Goal: Information Seeking & Learning: Learn about a topic

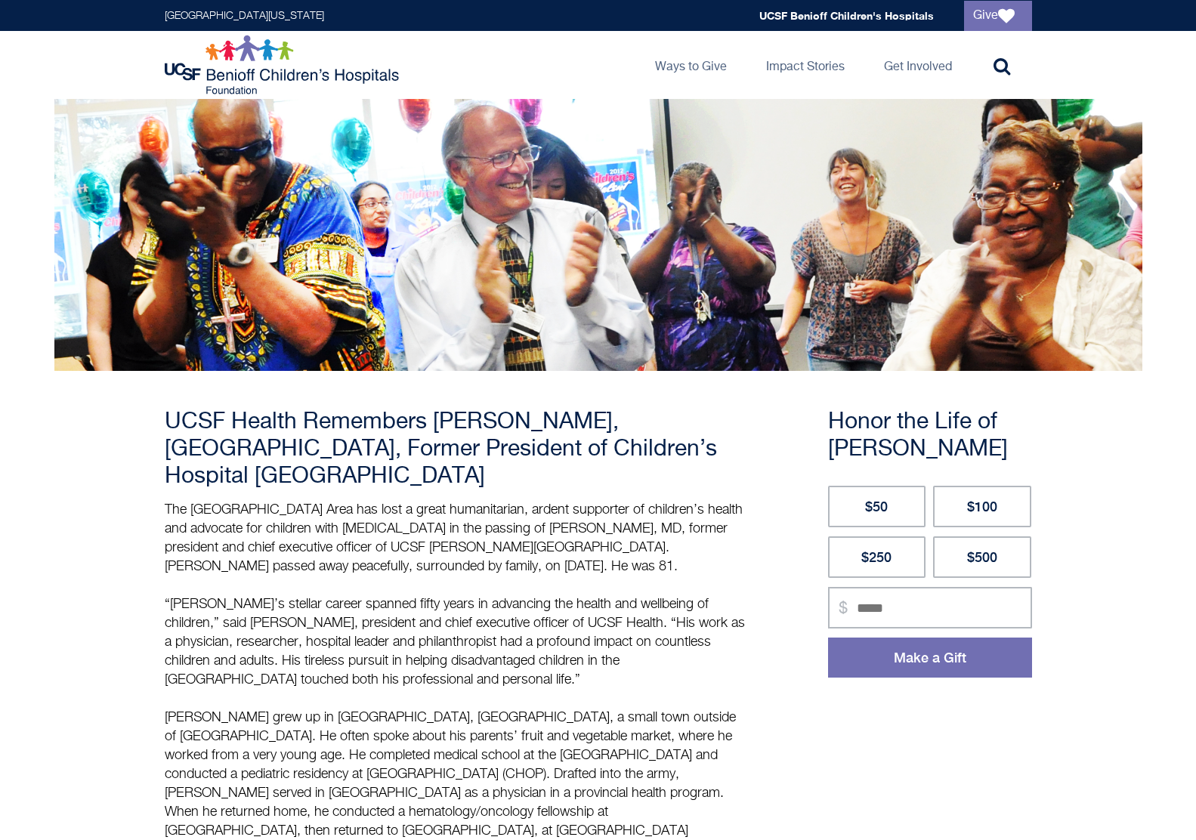
drag, startPoint x: 435, startPoint y: 515, endPoint x: 668, endPoint y: 546, distance: 234.9
click at [668, 546] on p "The [GEOGRAPHIC_DATA] Area has lost a great humanitarian, ardent supporter of c…" at bounding box center [456, 756] width 582 height 510
drag, startPoint x: 639, startPoint y: 542, endPoint x: 120, endPoint y: 479, distance: 522.9
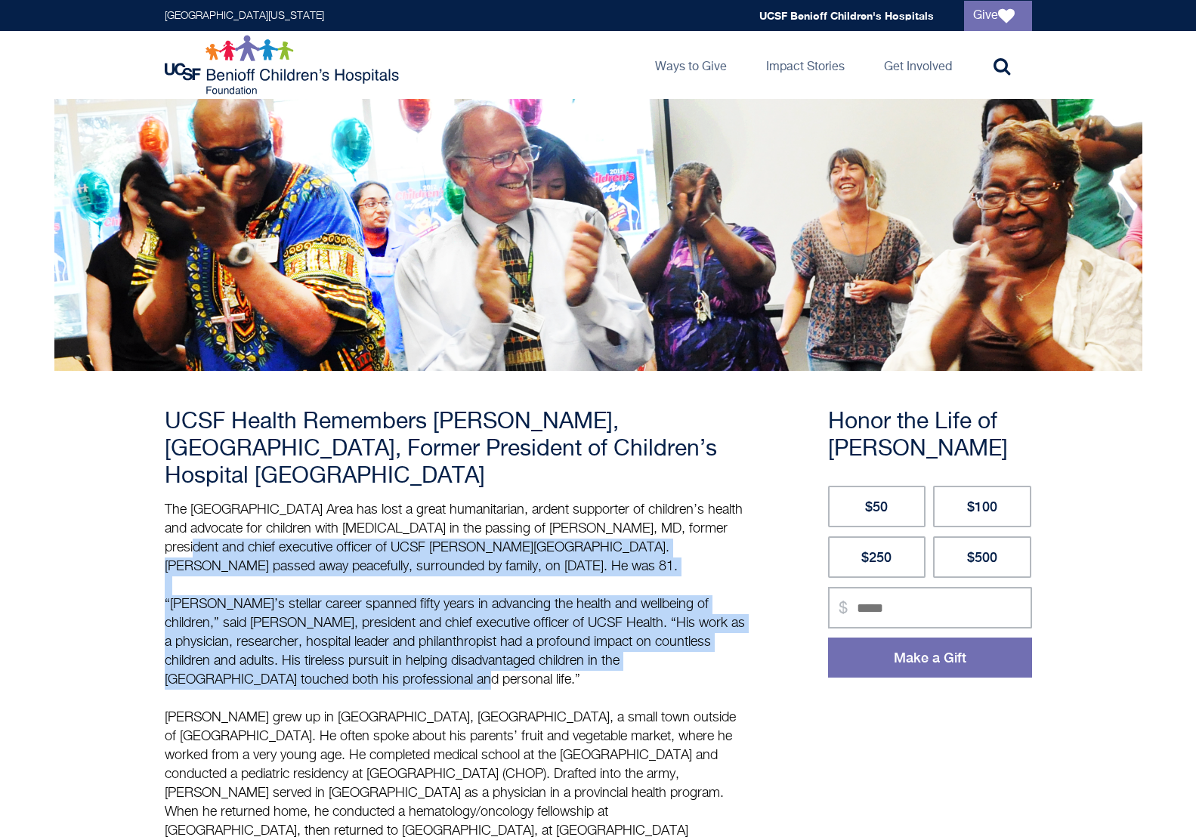
drag, startPoint x: 386, startPoint y: 645, endPoint x: 144, endPoint y: 530, distance: 268.7
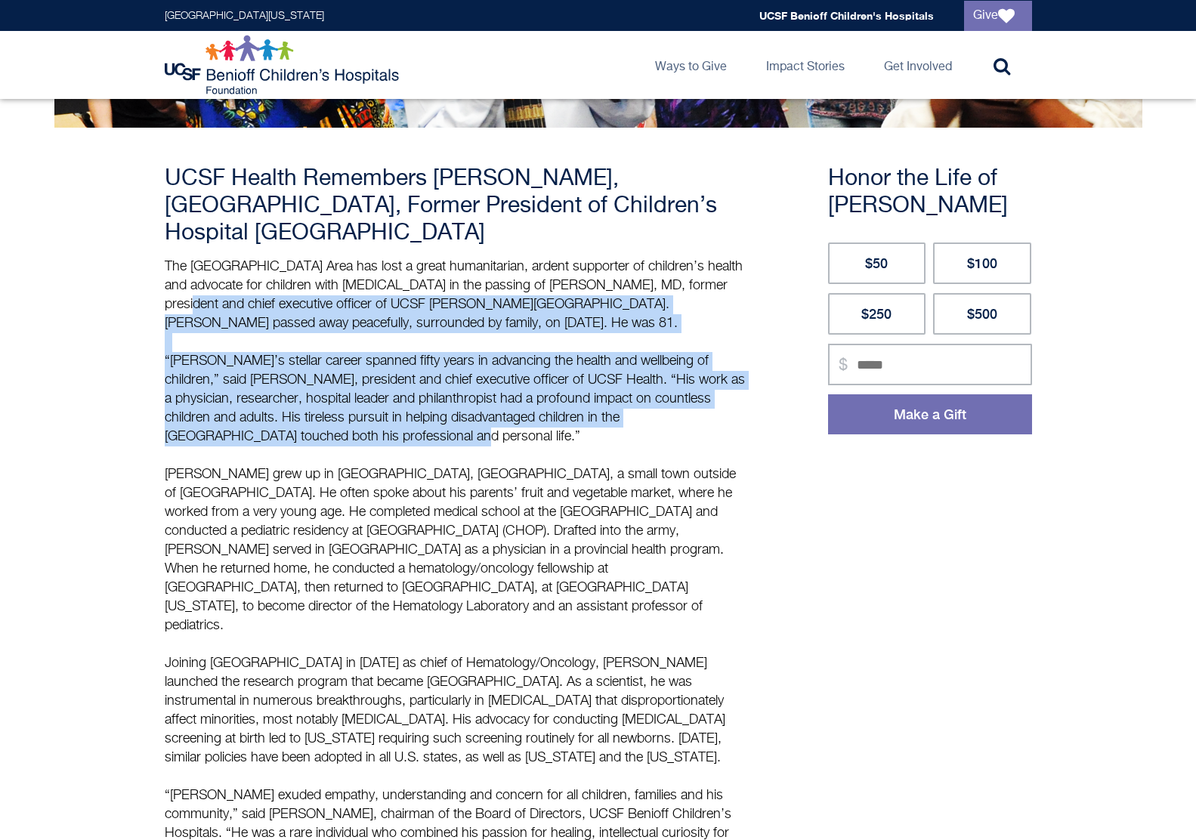
scroll to position [302, 0]
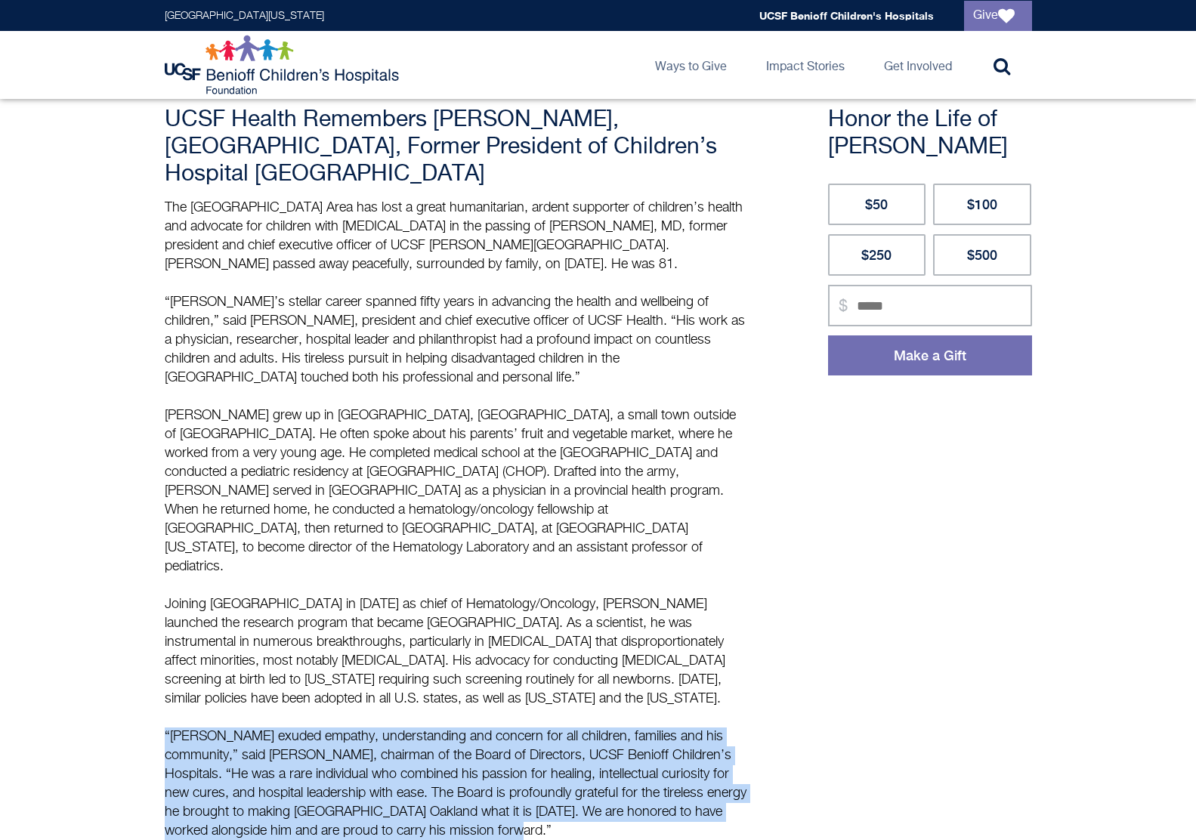
drag, startPoint x: 329, startPoint y: 708, endPoint x: 94, endPoint y: 645, distance: 243.9
click at [94, 645] on main "UCSF Health Remembers [PERSON_NAME], [GEOGRAPHIC_DATA], Former President of Chi…" at bounding box center [598, 755] width 1196 height 1916
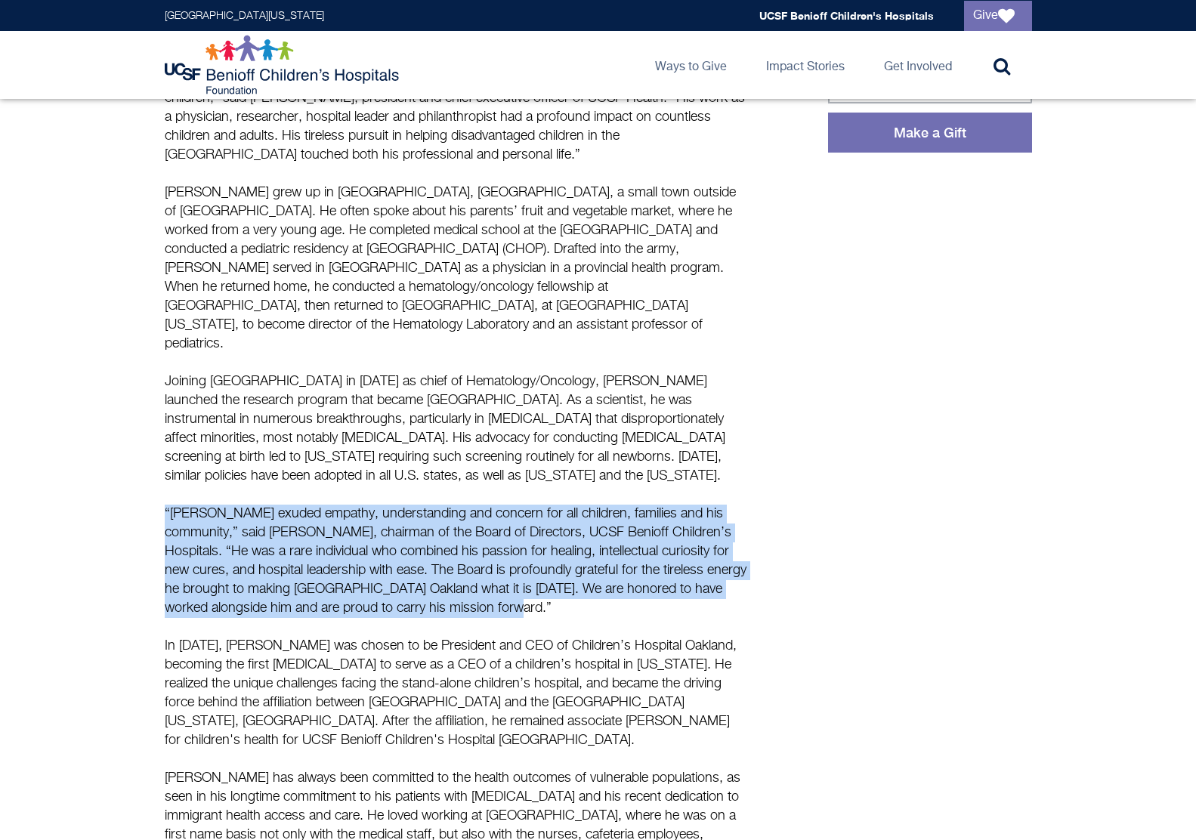
scroll to position [529, 0]
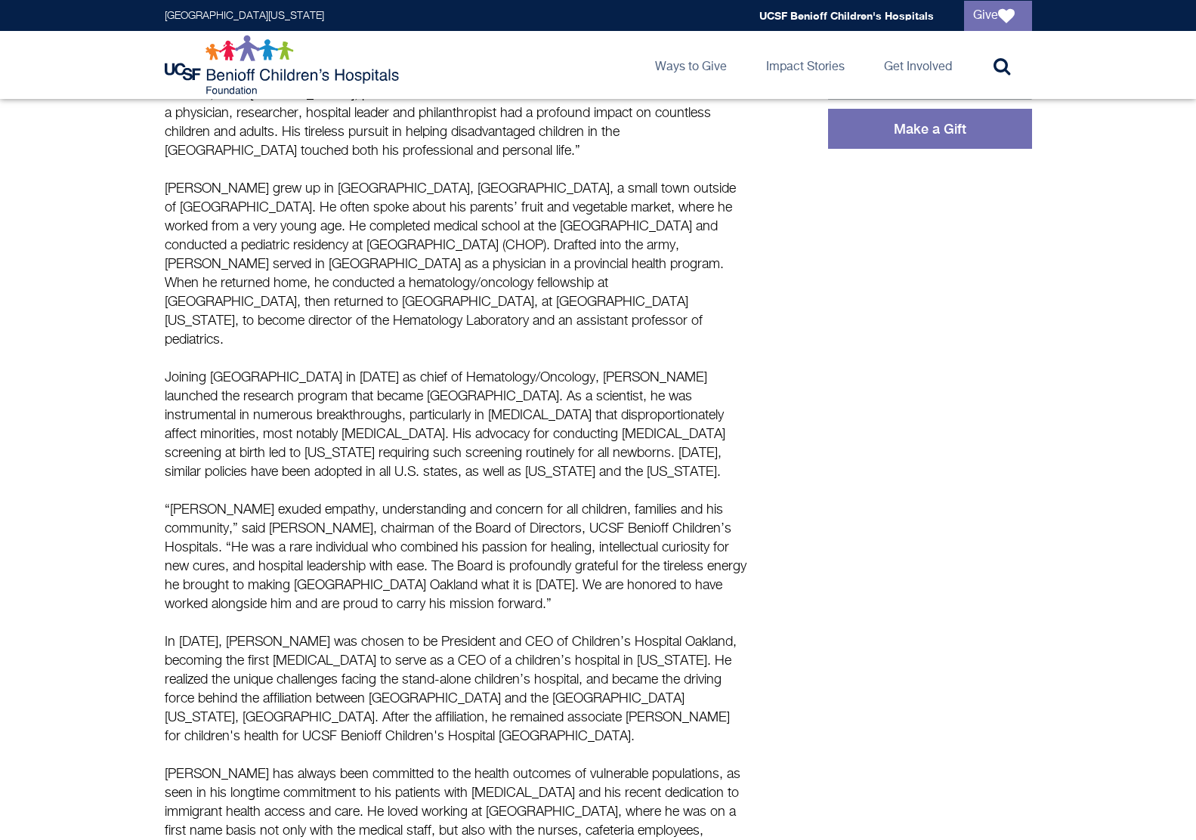
drag, startPoint x: 339, startPoint y: 673, endPoint x: 450, endPoint y: 681, distance: 111.3
click at [450, 681] on p "In [DATE], [PERSON_NAME] was chosen to be President and CEO of Children’s Hospi…" at bounding box center [456, 689] width 582 height 113
click at [450, 679] on p "In [DATE], [PERSON_NAME] was chosen to be President and CEO of Children’s Hospi…" at bounding box center [456, 689] width 582 height 113
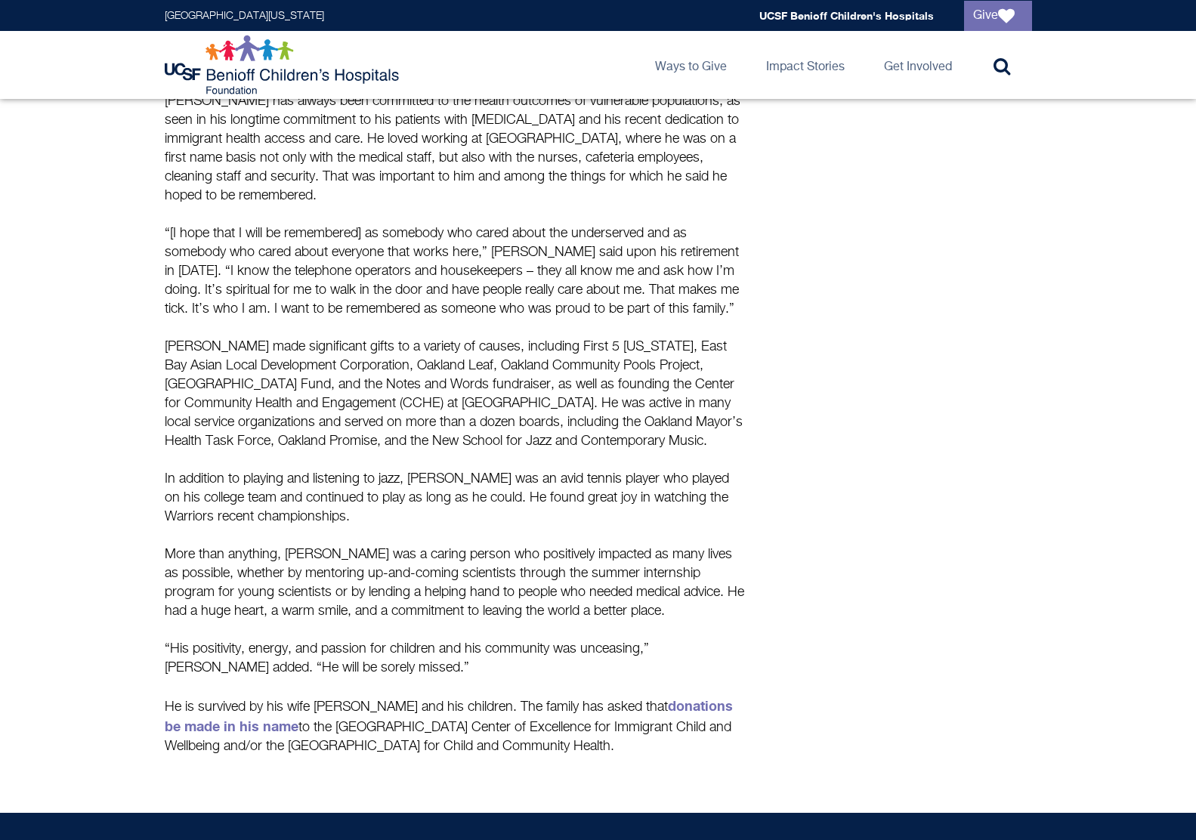
scroll to position [1209, 0]
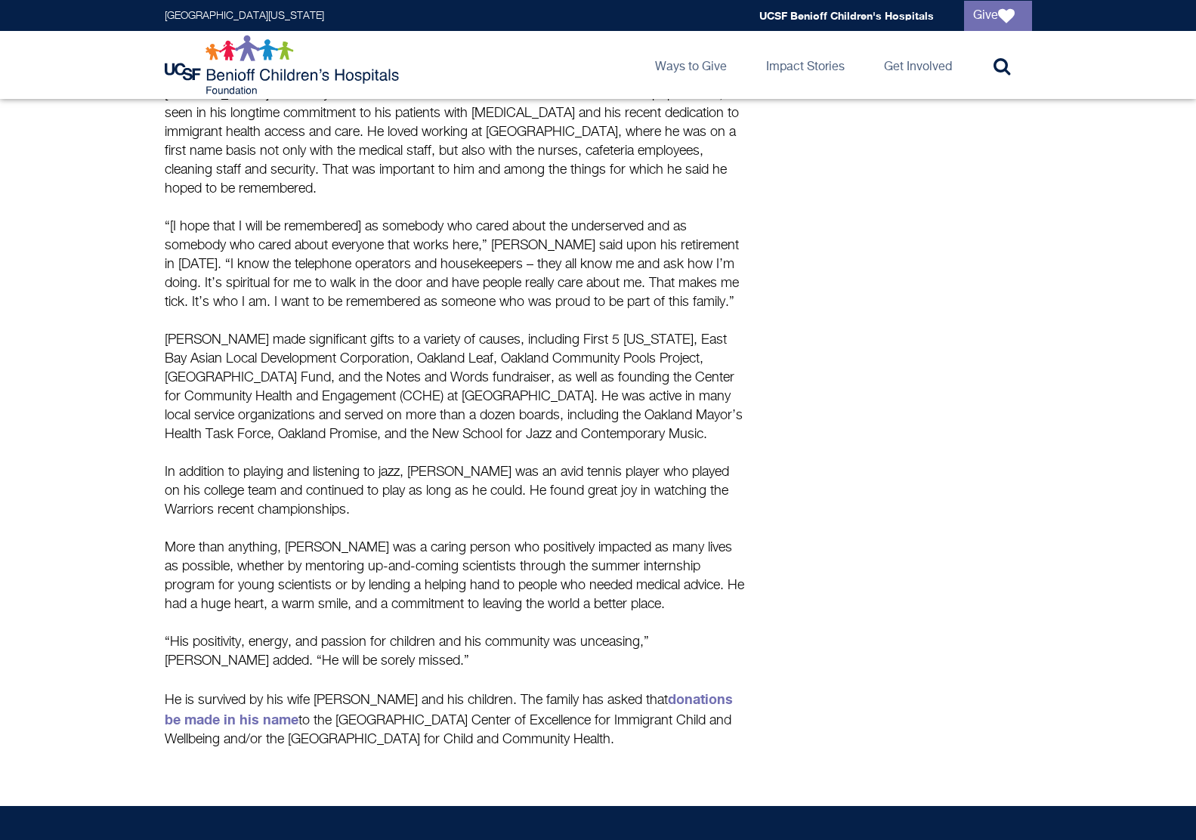
drag, startPoint x: 430, startPoint y: 676, endPoint x: 252, endPoint y: 694, distance: 179.2
click at [252, 694] on p "[PERSON_NAME] made significant gifts to a variety of causes, including First 5 …" at bounding box center [456, 549] width 582 height 437
drag, startPoint x: 210, startPoint y: 672, endPoint x: 150, endPoint y: 619, distance: 80.3
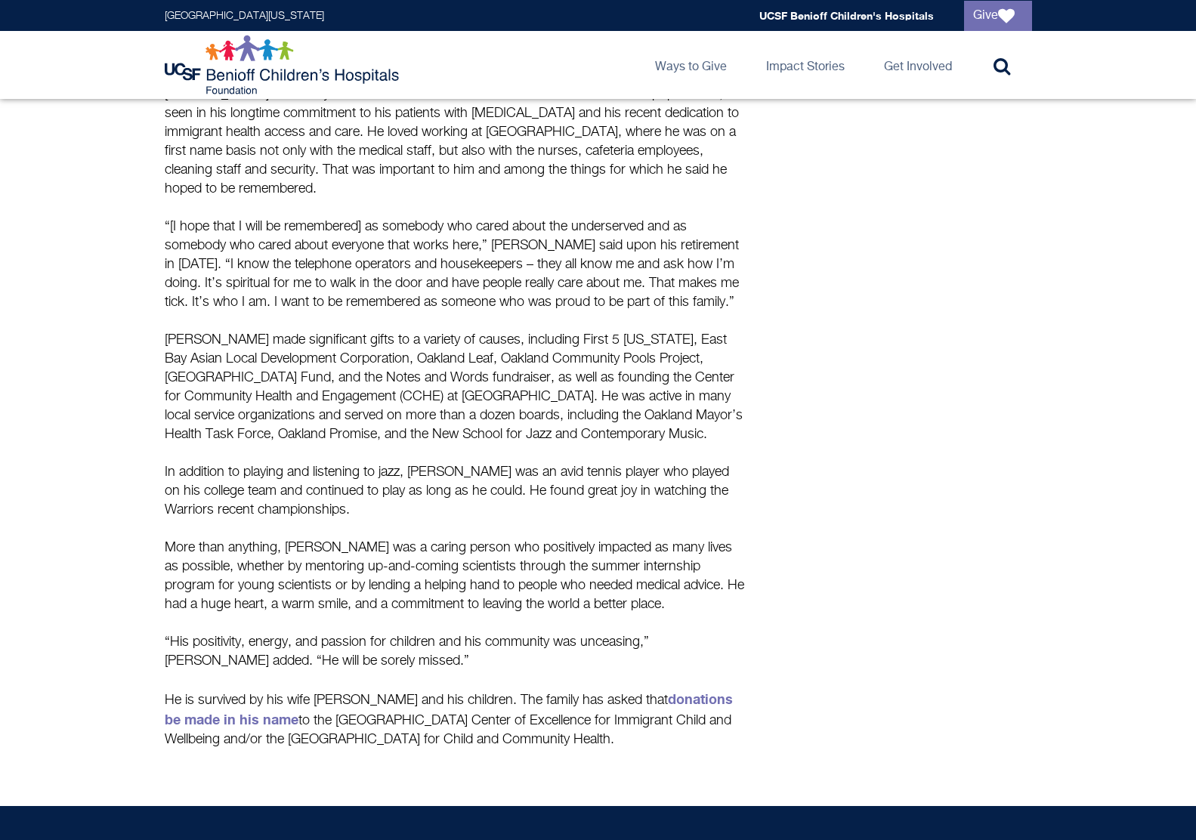
drag, startPoint x: 150, startPoint y: 619, endPoint x: 802, endPoint y: 583, distance: 652.3
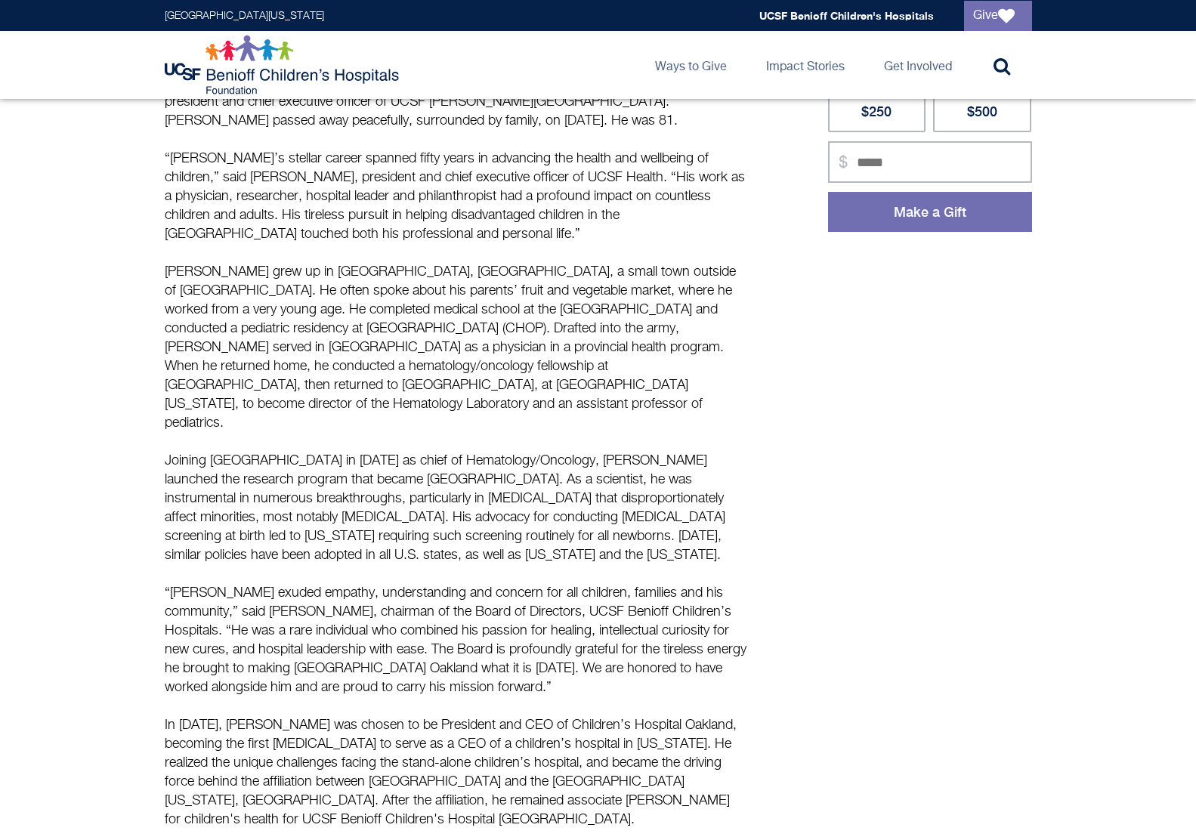
scroll to position [0, 0]
